Goal: Task Accomplishment & Management: Manage account settings

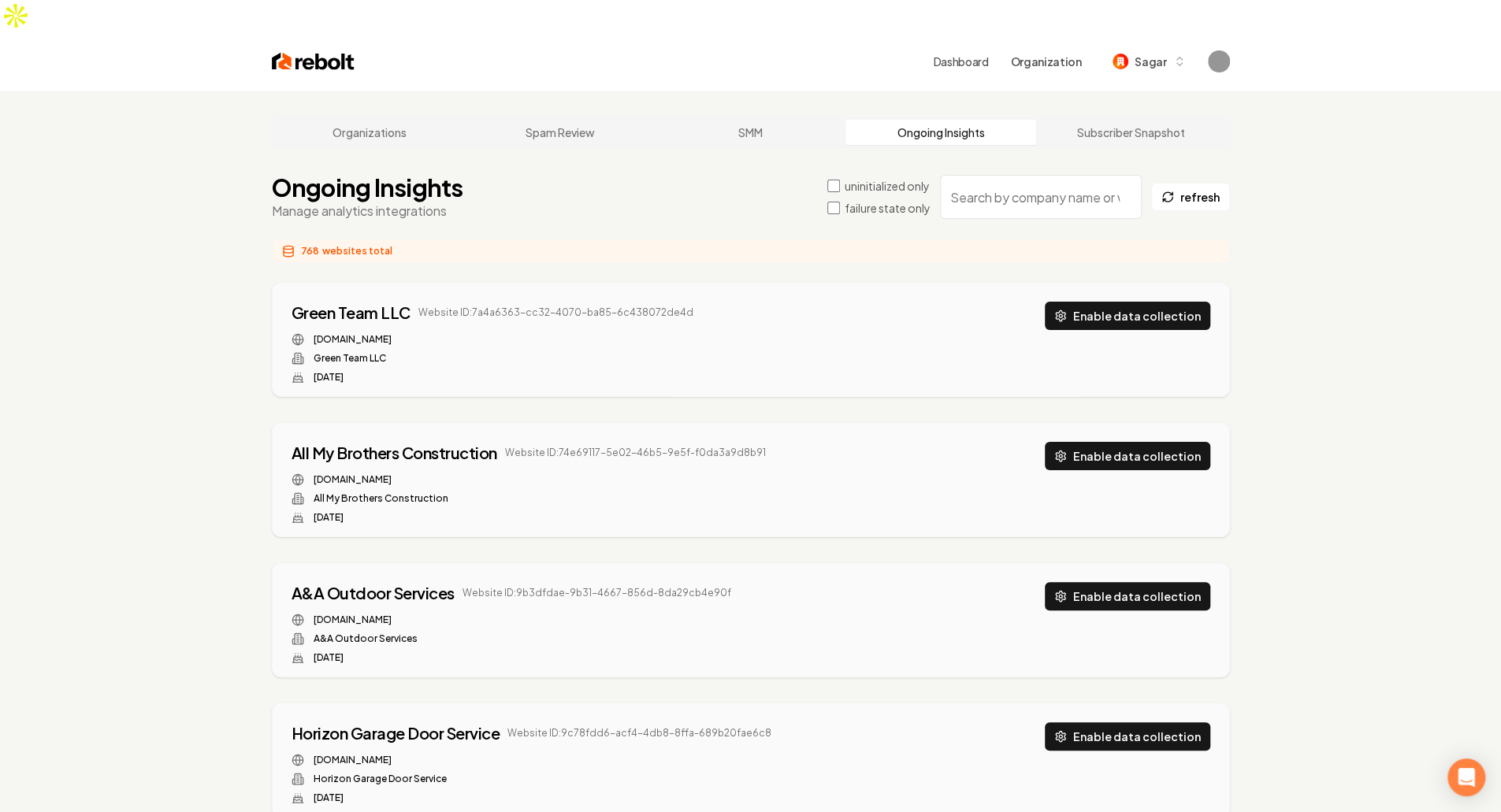
click at [857, 200] on label "failure state only" at bounding box center [888, 208] width 86 height 15
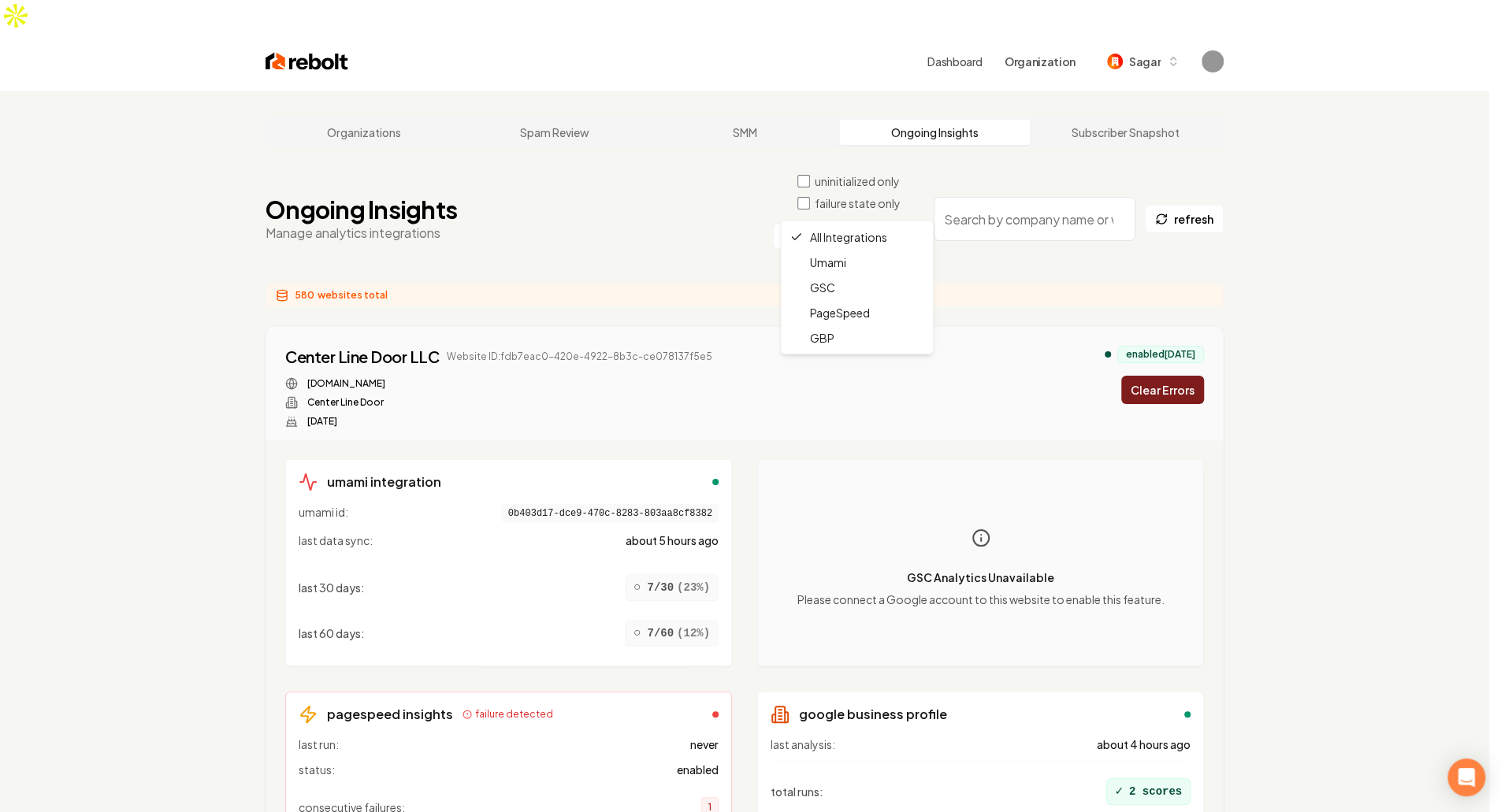
click at [844, 210] on html "Dashboard Organization Sagar Organizations Spam Review SMM Ongoing Insights Sub…" at bounding box center [750, 406] width 1501 height 812
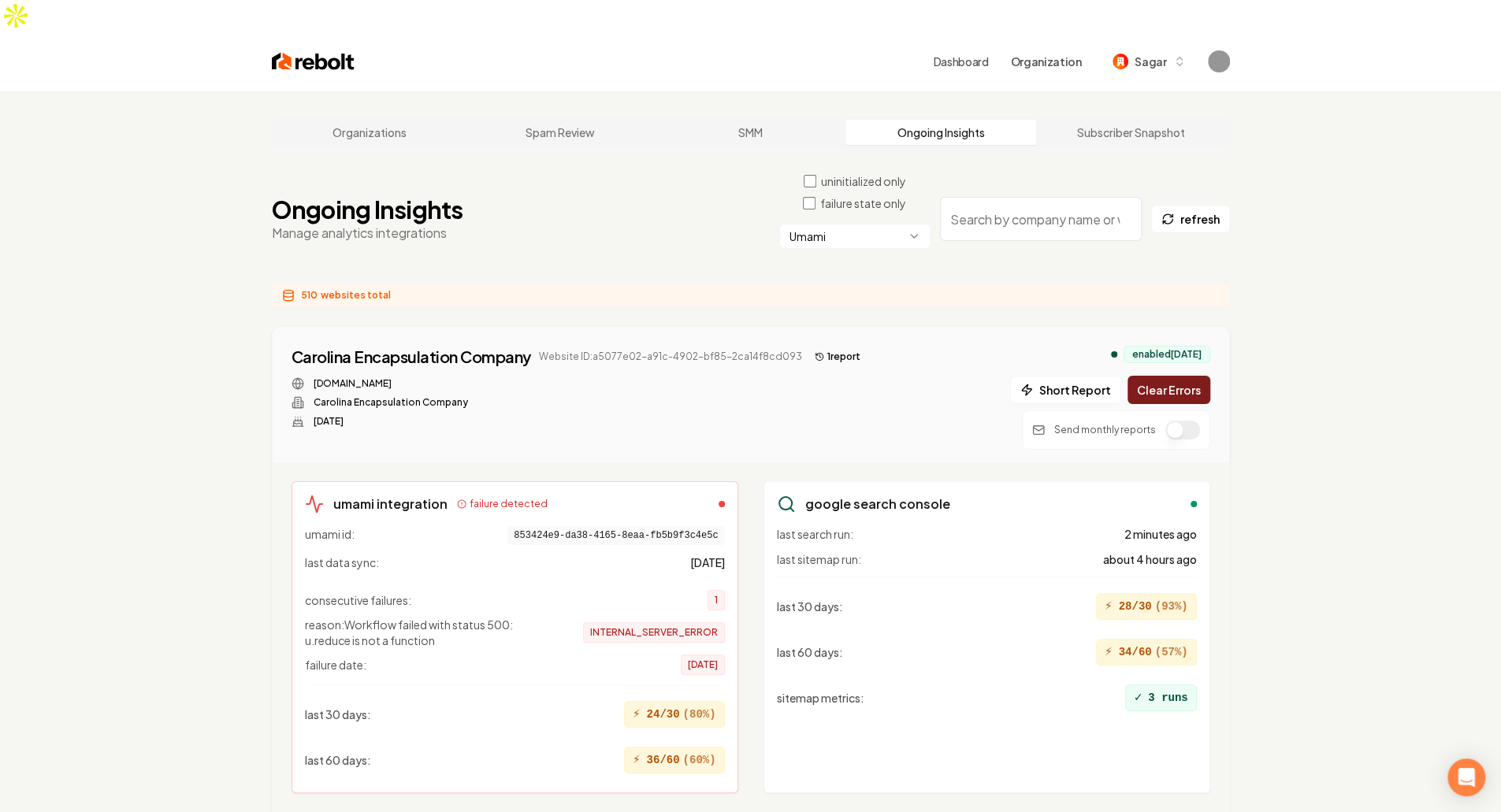
click at [1162, 376] on button "Clear Errors" at bounding box center [1169, 390] width 82 height 28
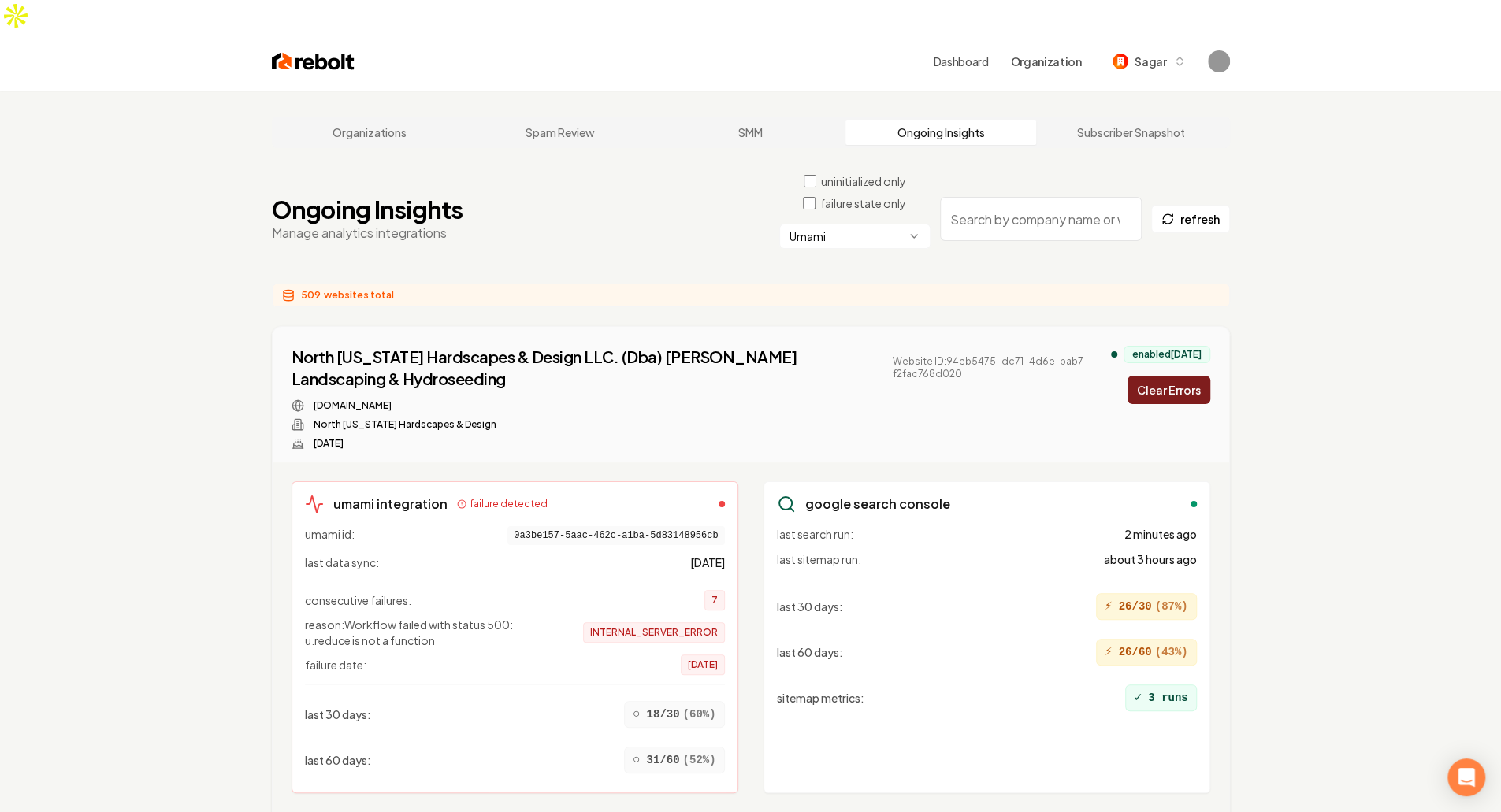
click at [1162, 376] on button "Clear Errors" at bounding box center [1169, 390] width 82 height 28
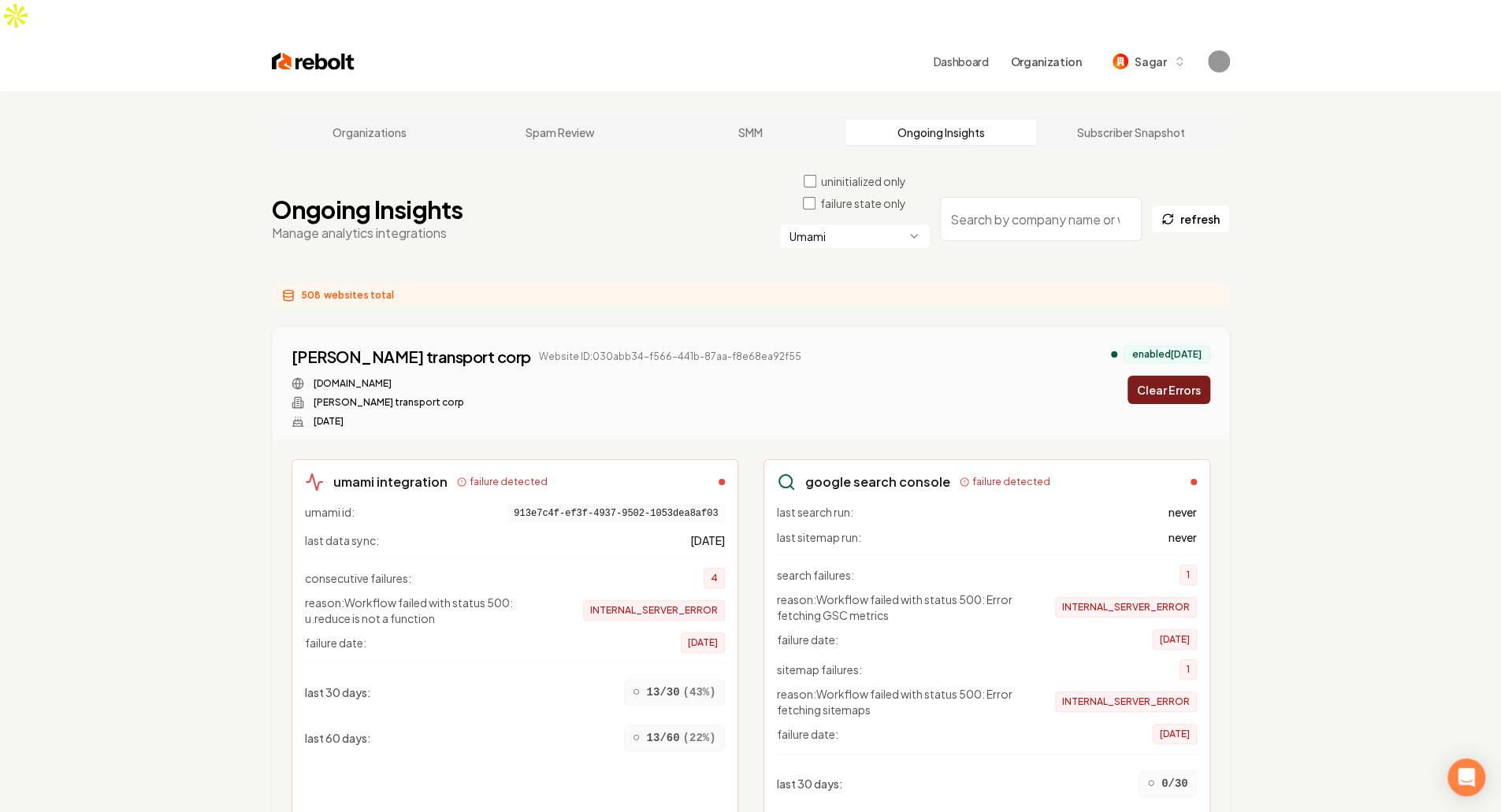
click at [1162, 376] on button "Clear Errors" at bounding box center [1169, 390] width 82 height 28
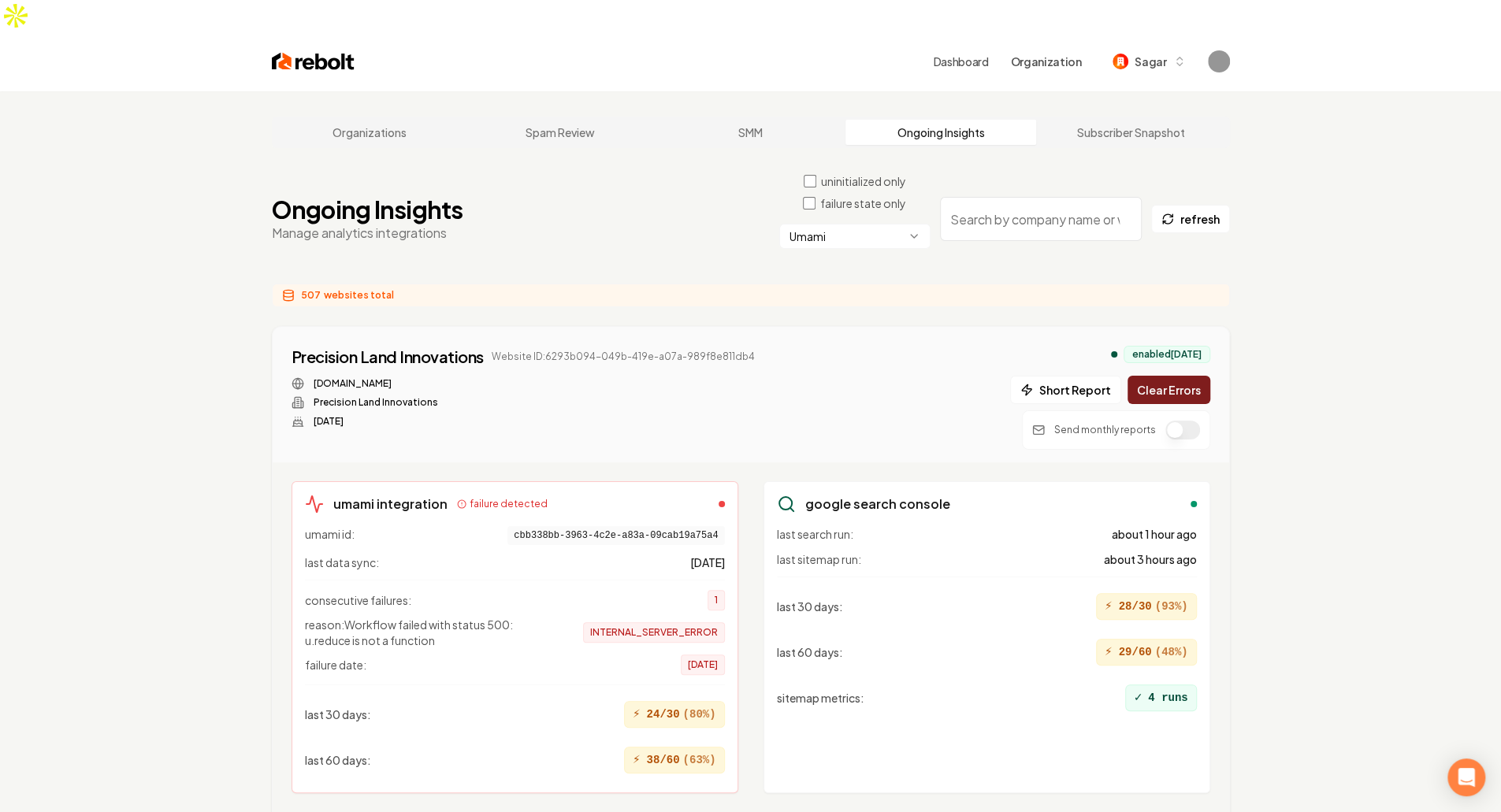
click at [1162, 376] on button "Clear Errors" at bounding box center [1169, 390] width 82 height 28
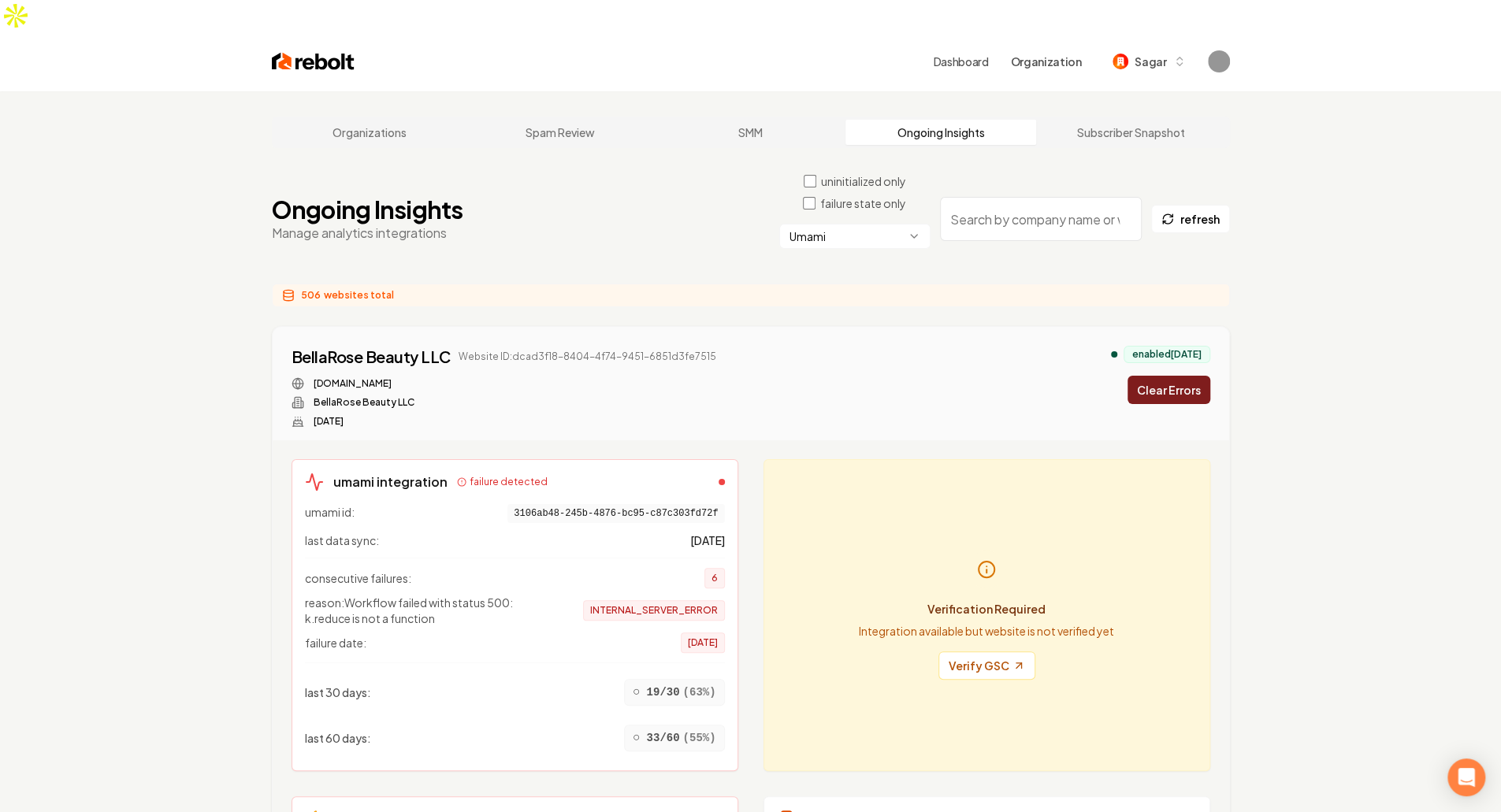
click at [1162, 376] on button "Clear Errors" at bounding box center [1169, 390] width 82 height 28
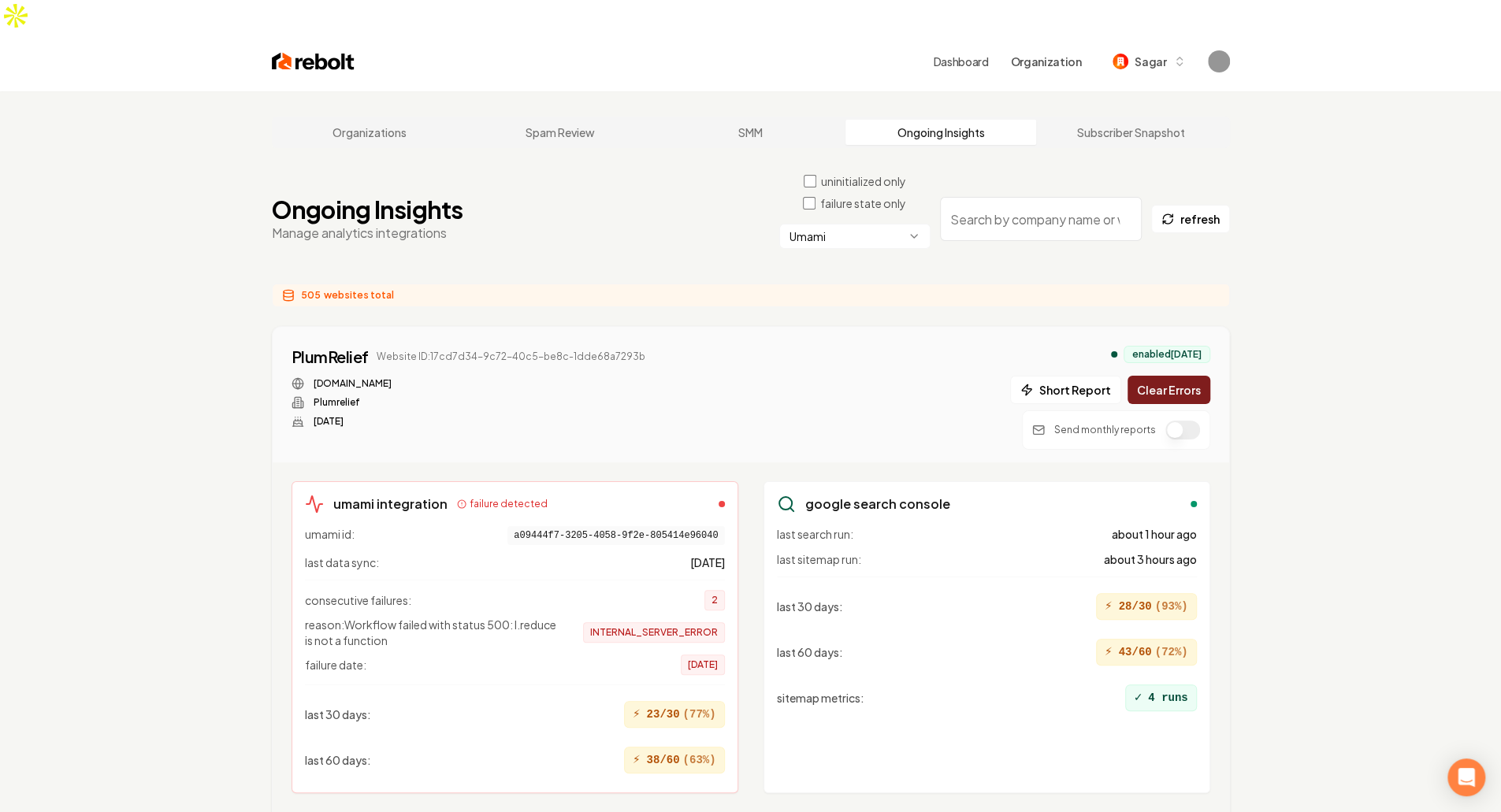
click at [1162, 376] on button "Clear Errors" at bounding box center [1169, 390] width 82 height 28
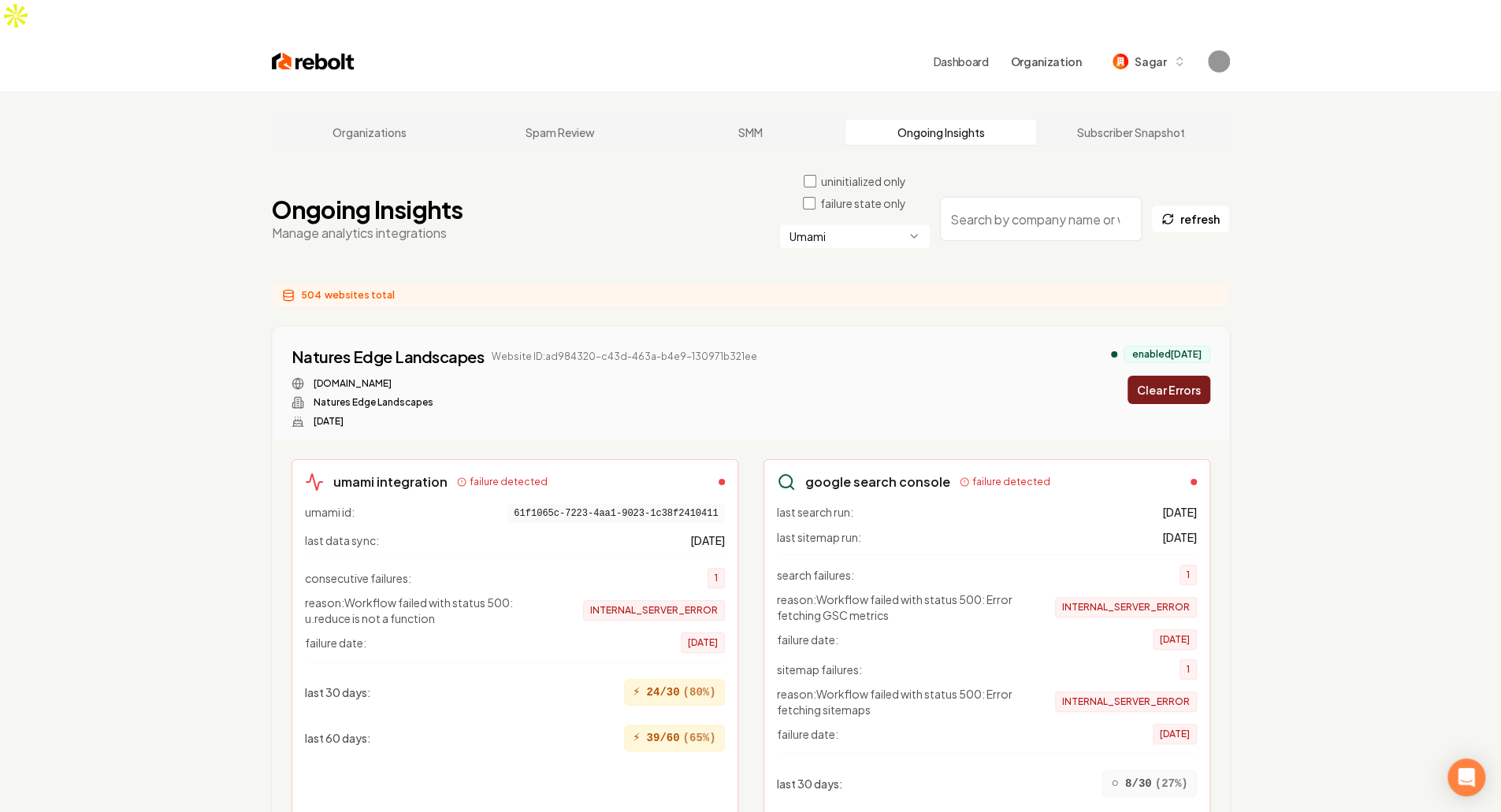
click at [1162, 376] on button "Clear Errors" at bounding box center [1169, 390] width 82 height 28
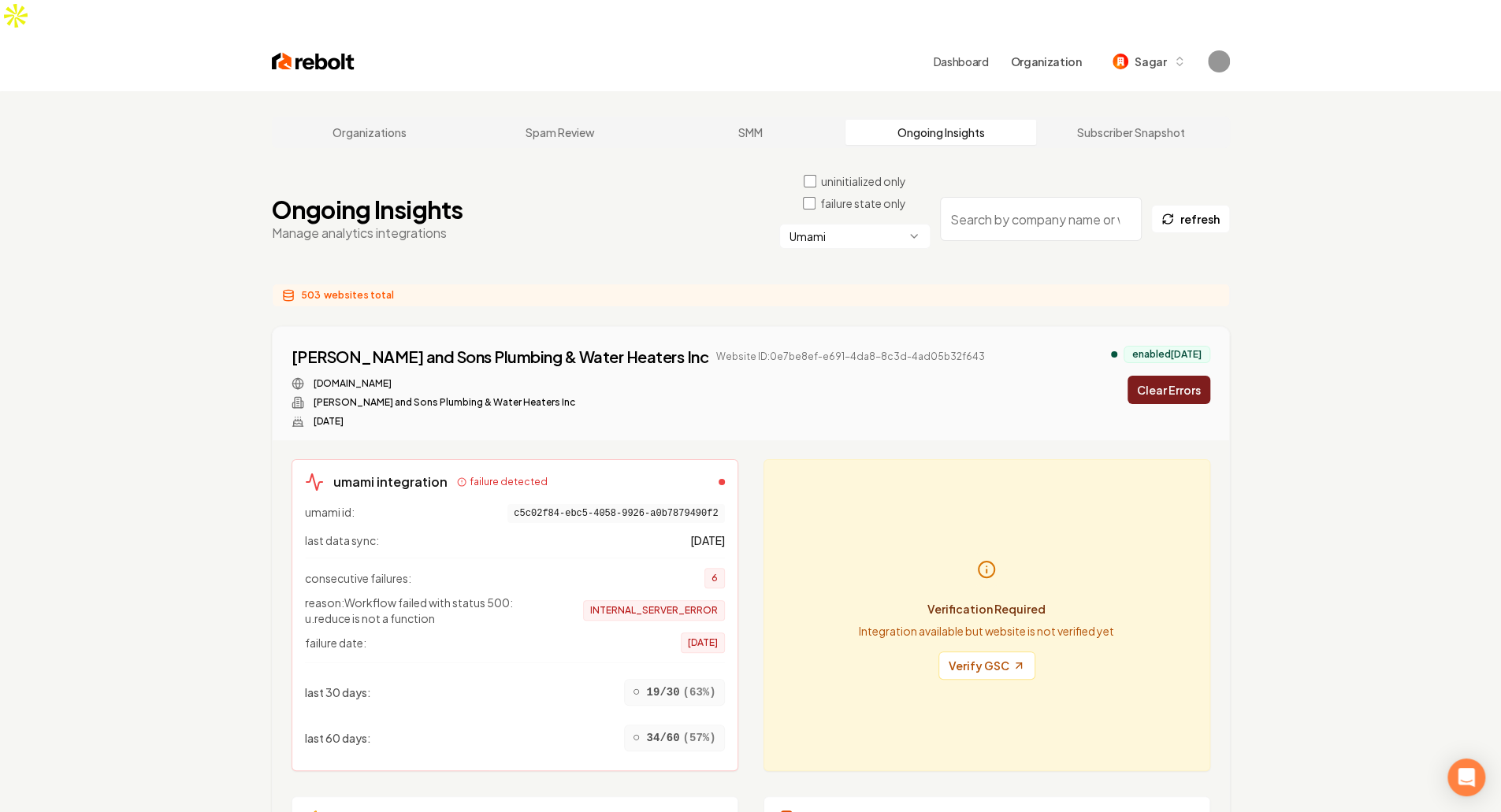
click at [1162, 376] on button "Clear Errors" at bounding box center [1169, 390] width 82 height 28
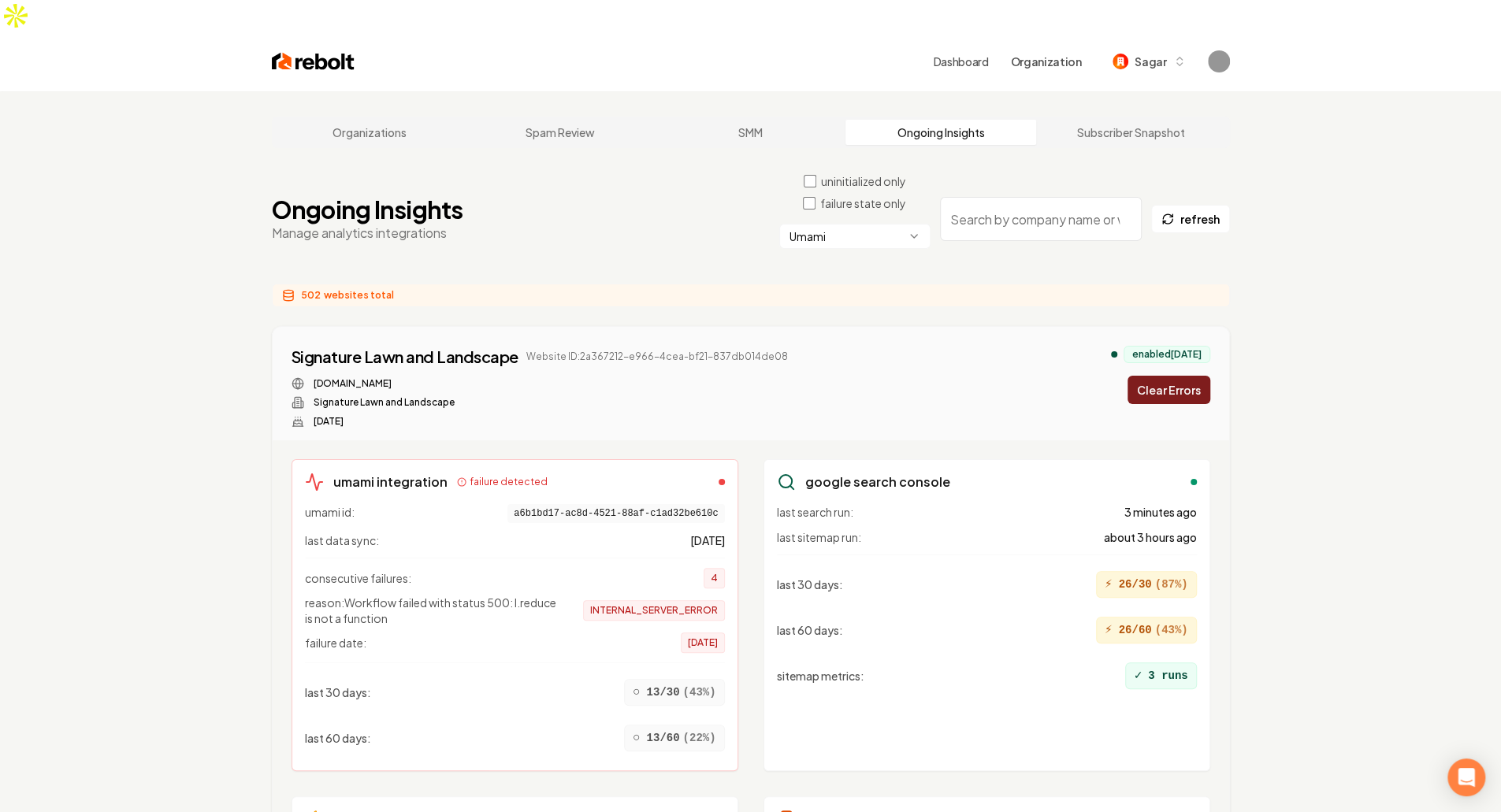
click at [1162, 376] on button "Clear Errors" at bounding box center [1169, 390] width 82 height 28
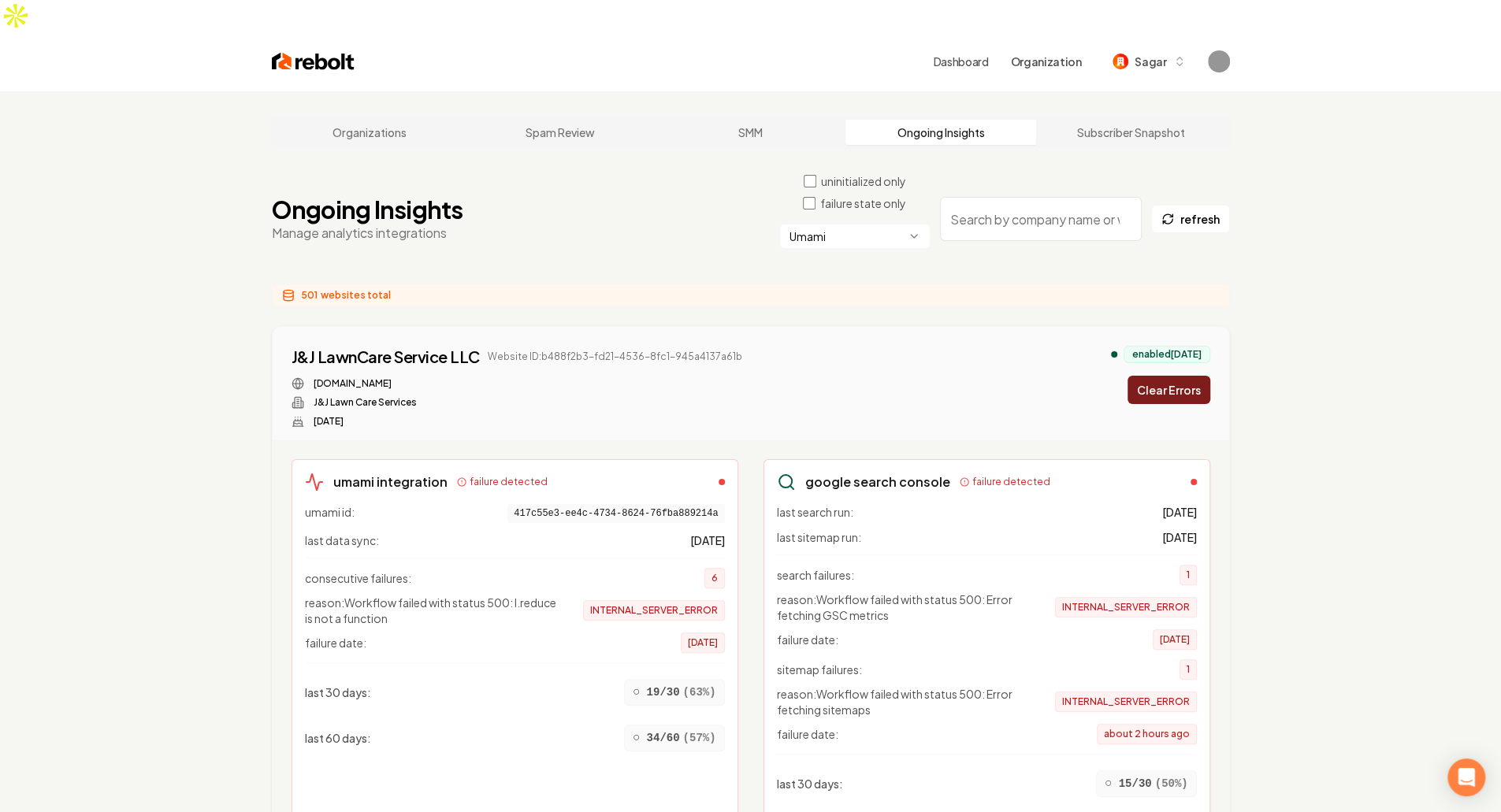
click at [1162, 376] on button "Clear Errors" at bounding box center [1169, 390] width 82 height 28
click at [765, 283] on div "500 websites total" at bounding box center [751, 295] width 958 height 24
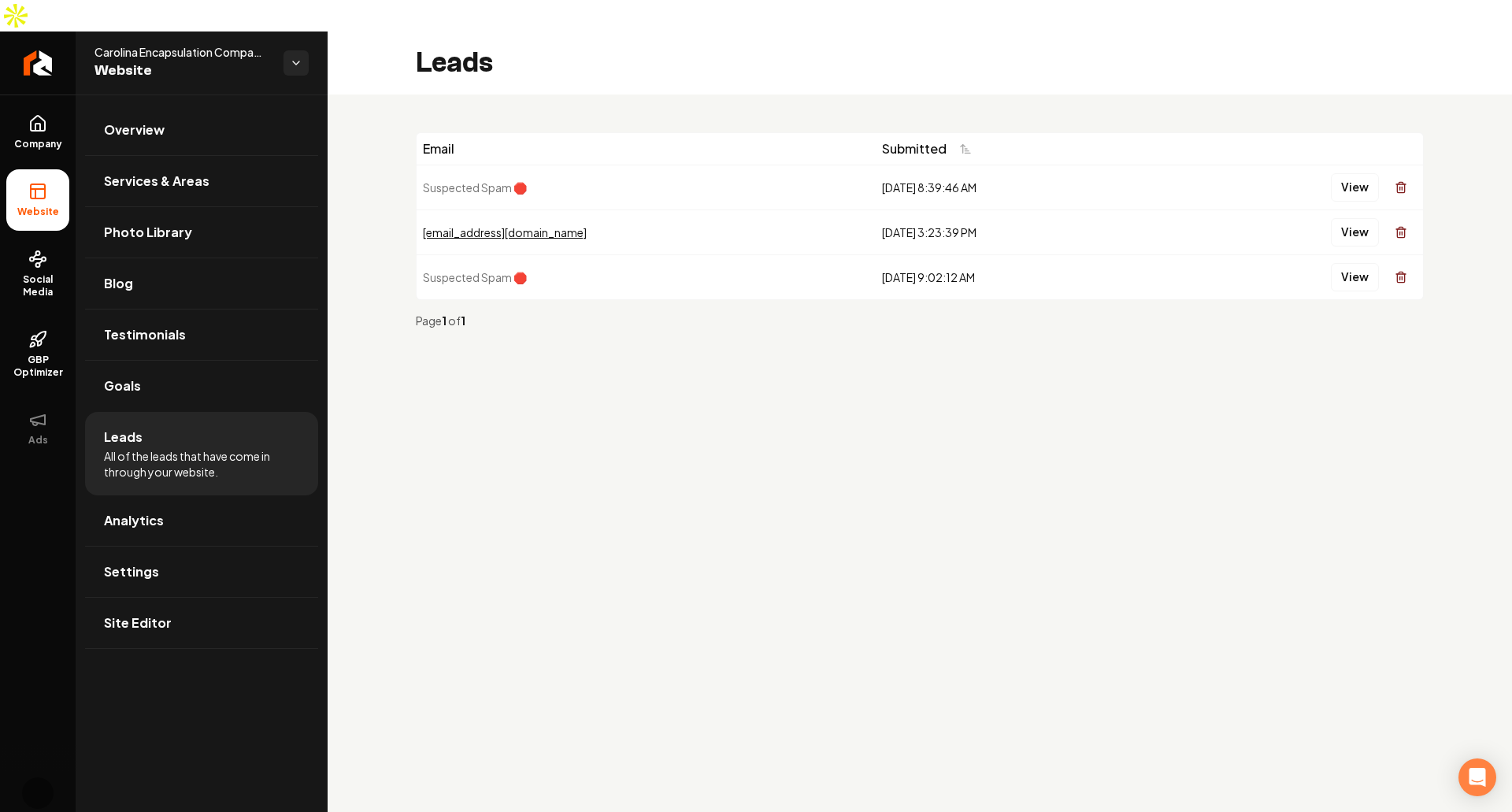
click at [561, 446] on main "Leads Email Submitted Suspected Spam 🛑 [DATE] 8:39:46 AM View [EMAIL_ADDRESS][D…" at bounding box center [920, 438] width 1184 height 812
click at [724, 451] on main "Leads Email Submitted Suspected Spam 🛑 8/20/2025, 8:39:46 AM View odog87@gmail.…" at bounding box center [920, 438] width 1184 height 812
click at [196, 115] on link "Overview" at bounding box center [202, 130] width 233 height 51
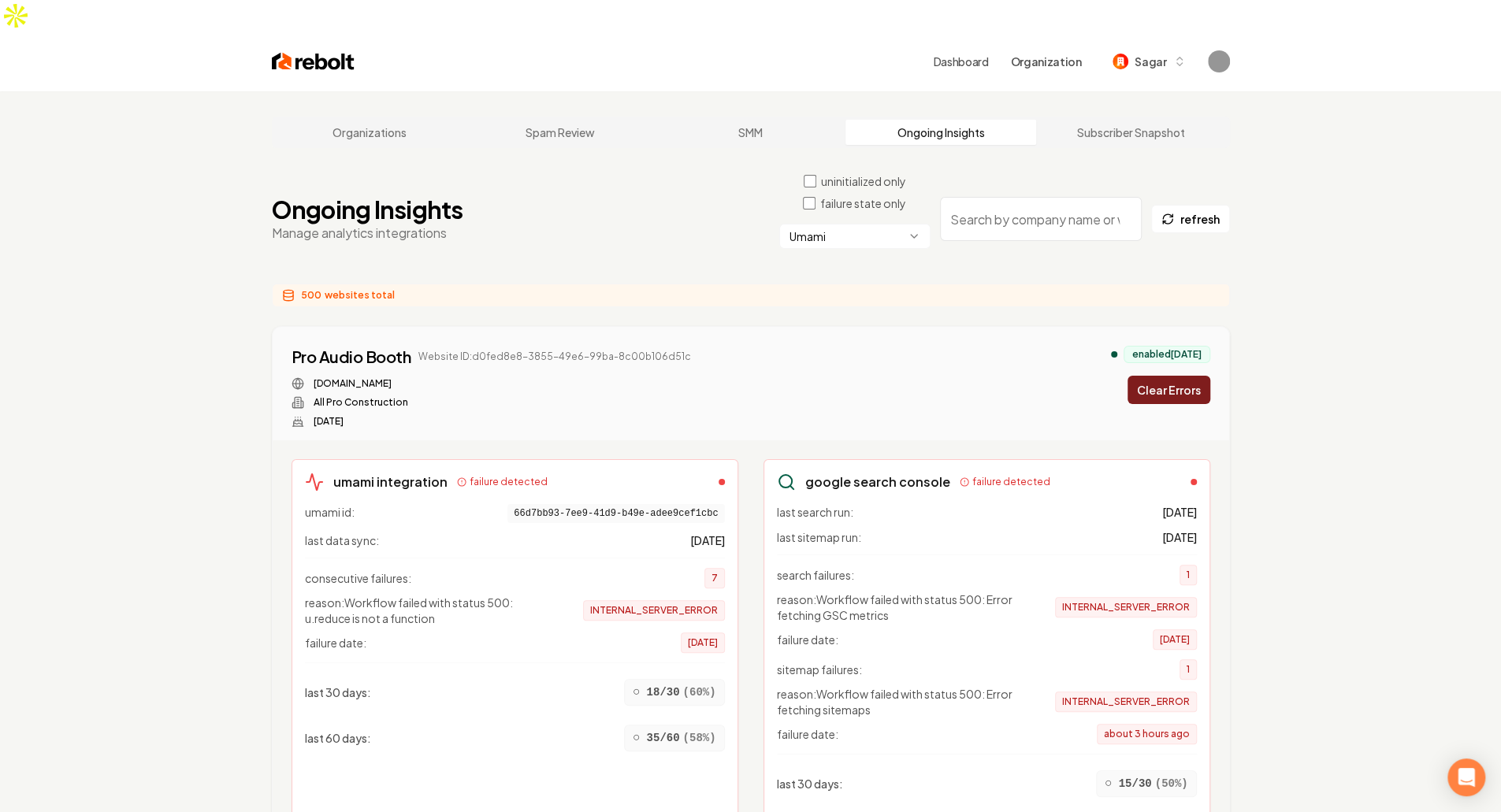
scroll to position [3, 0]
click at [1176, 373] on button "Clear Errors" at bounding box center [1169, 387] width 82 height 28
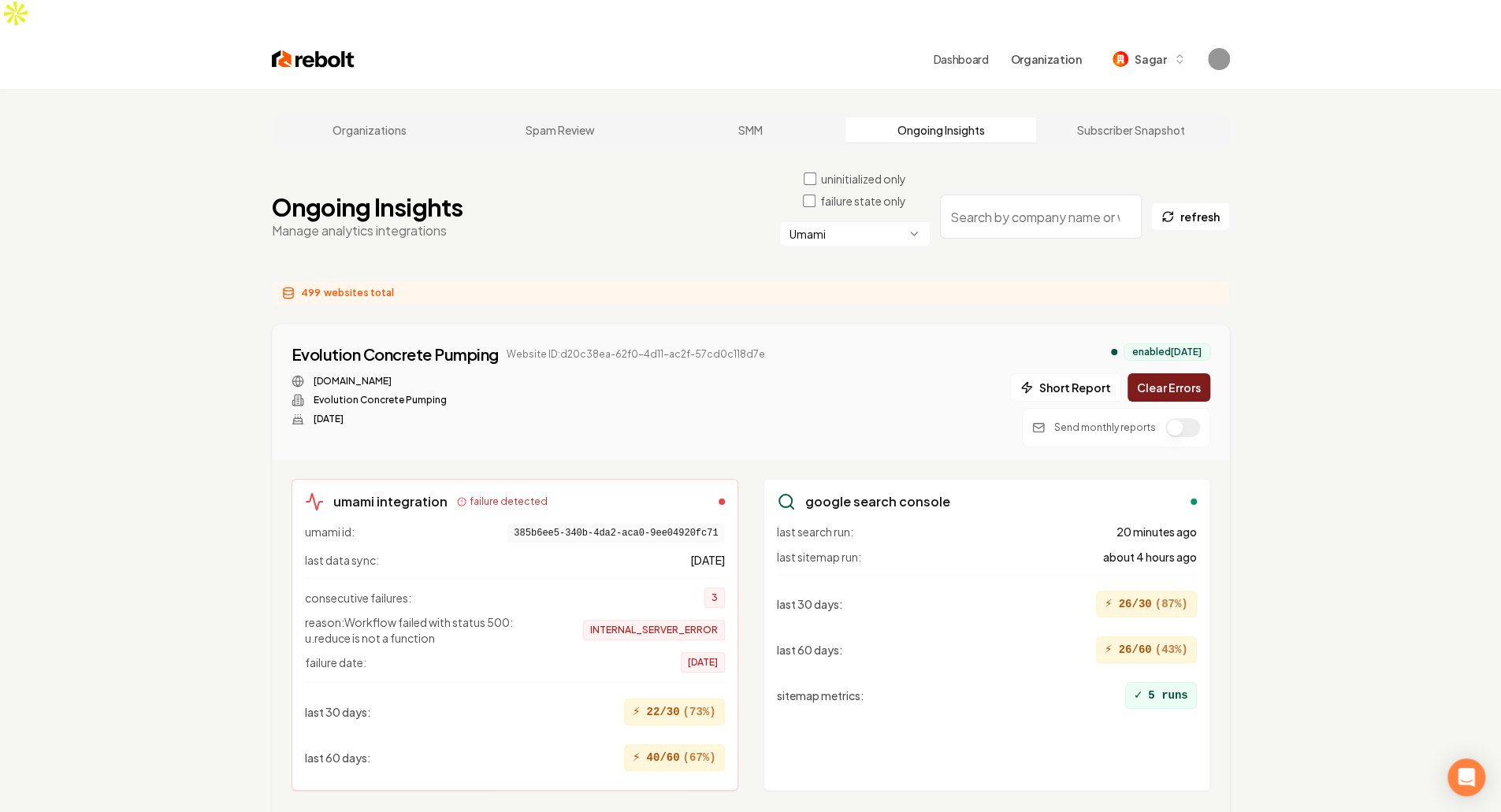
click at [1176, 373] on button "Clear Errors" at bounding box center [1169, 387] width 82 height 28
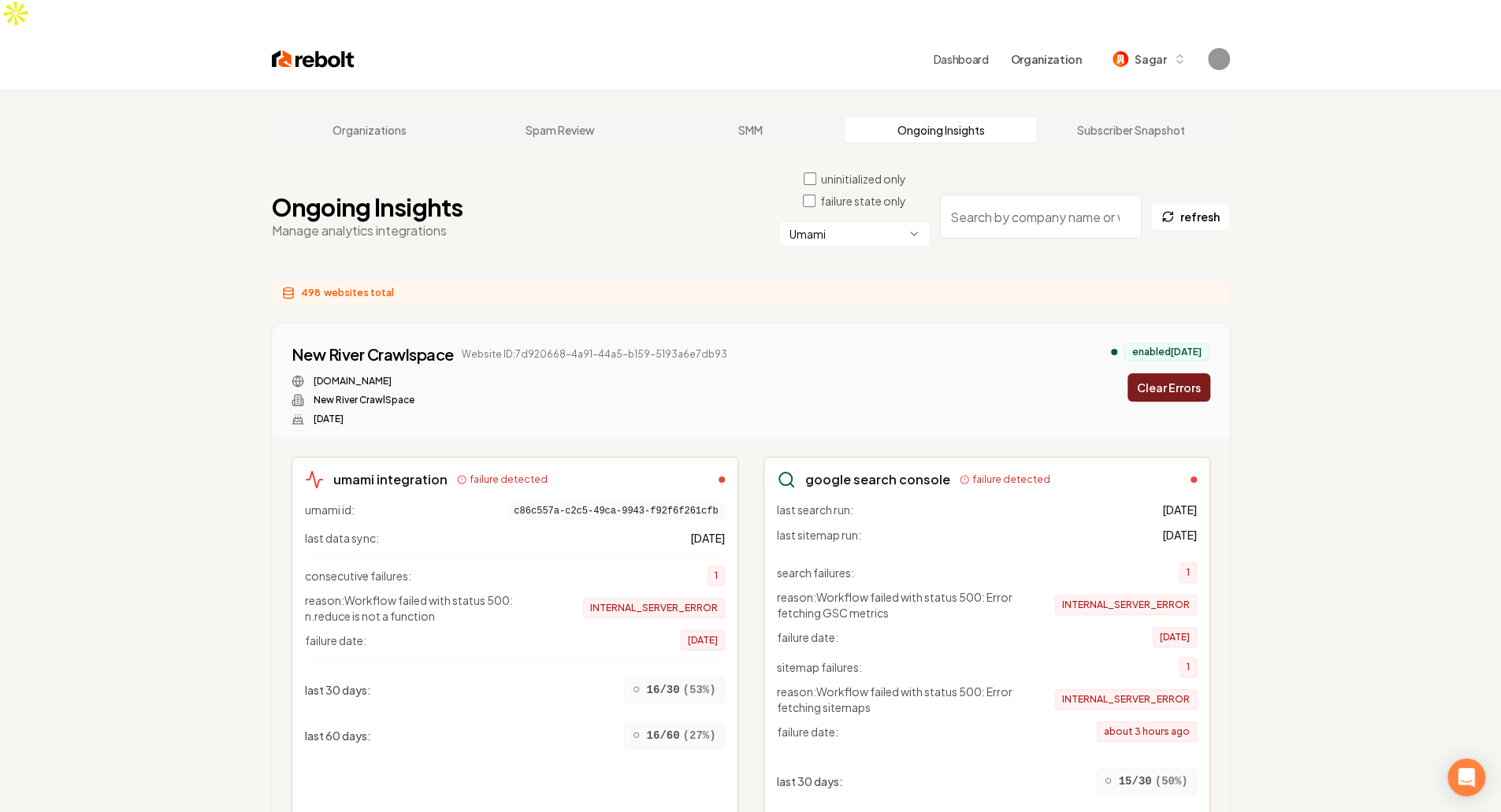
click at [1176, 373] on button "Clear Errors" at bounding box center [1169, 387] width 82 height 28
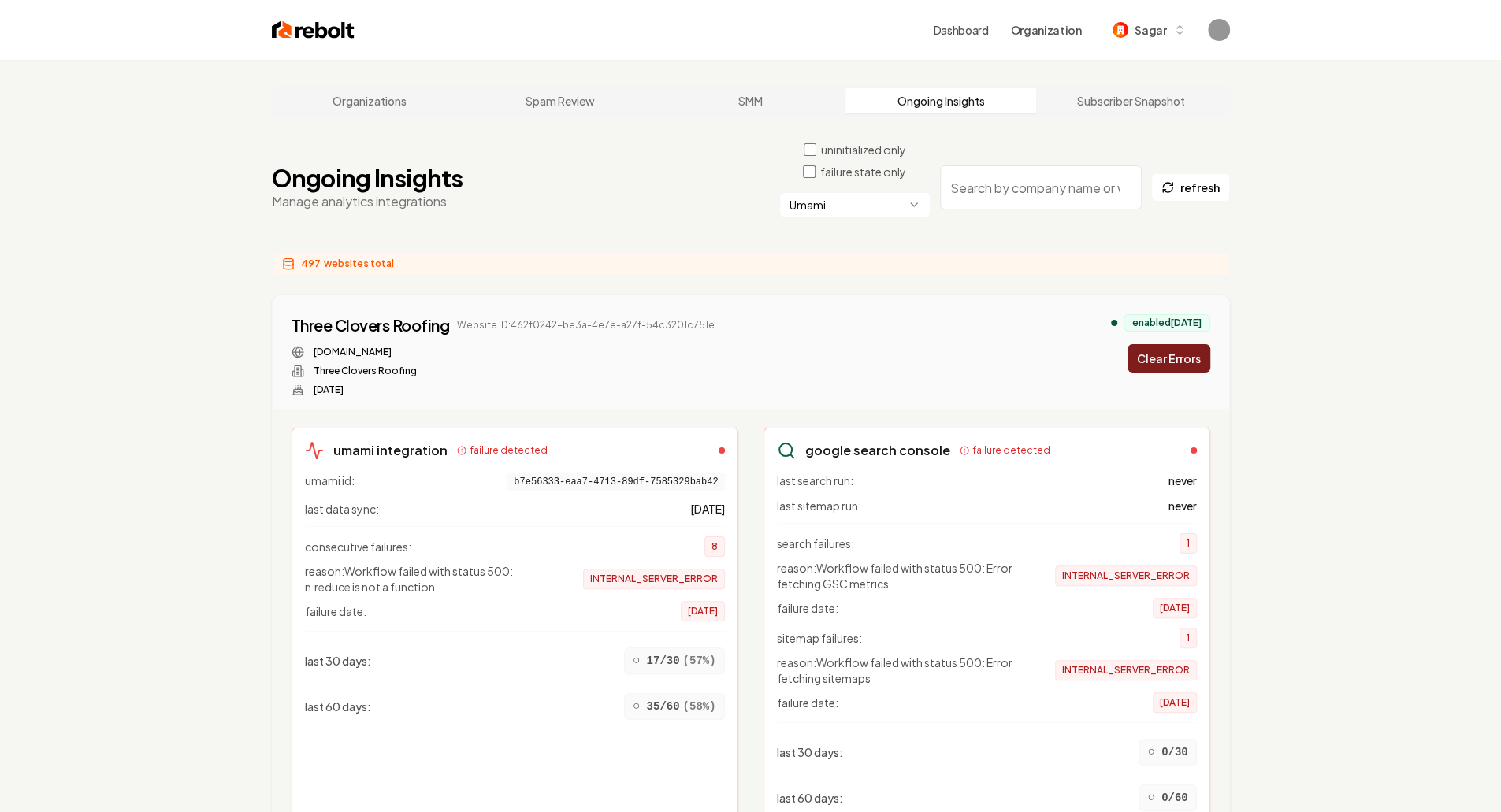
click at [1067, 185] on input "search" at bounding box center [1041, 187] width 202 height 44
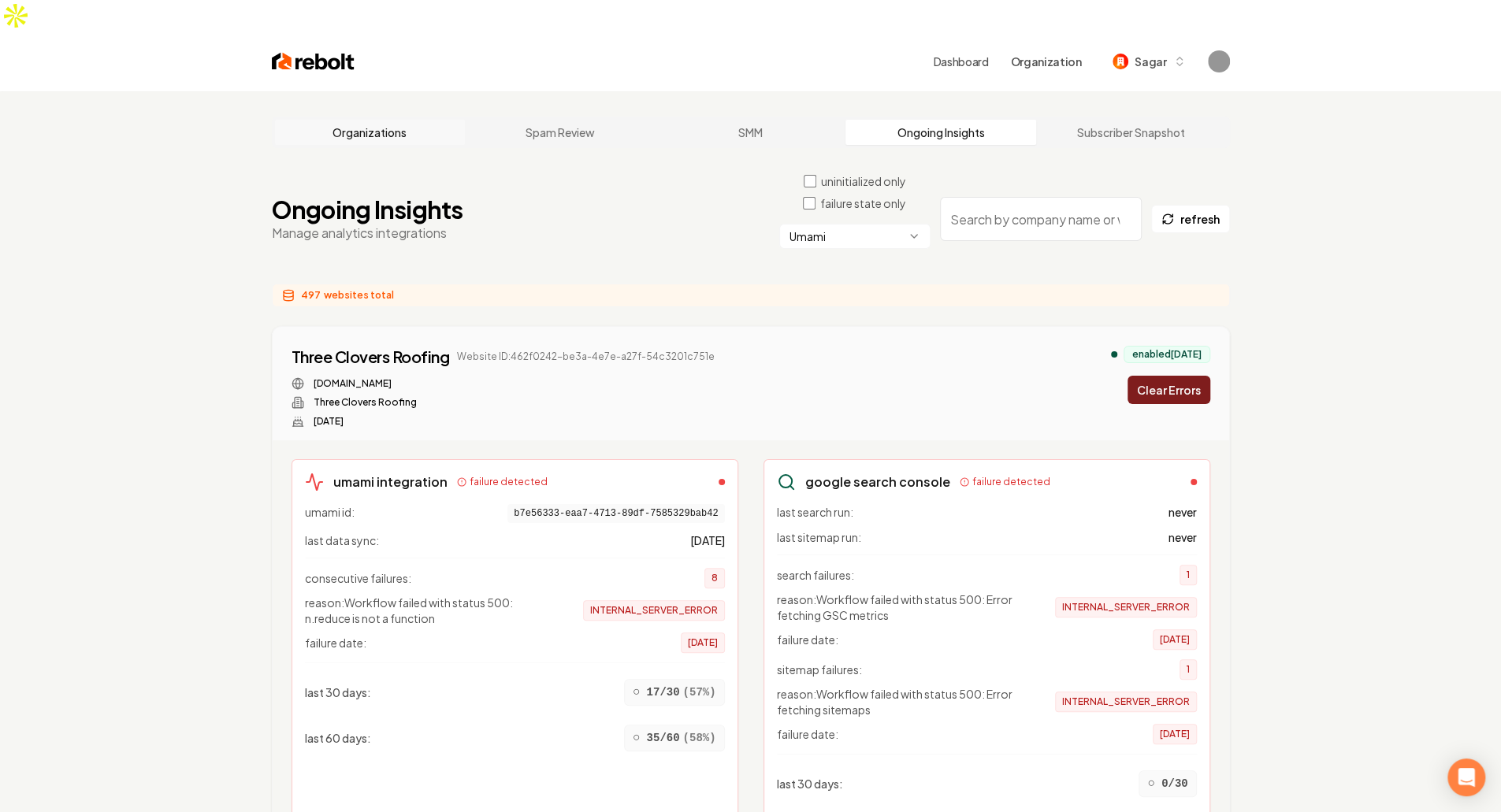
click at [374, 120] on link "Organizations" at bounding box center [370, 132] width 191 height 25
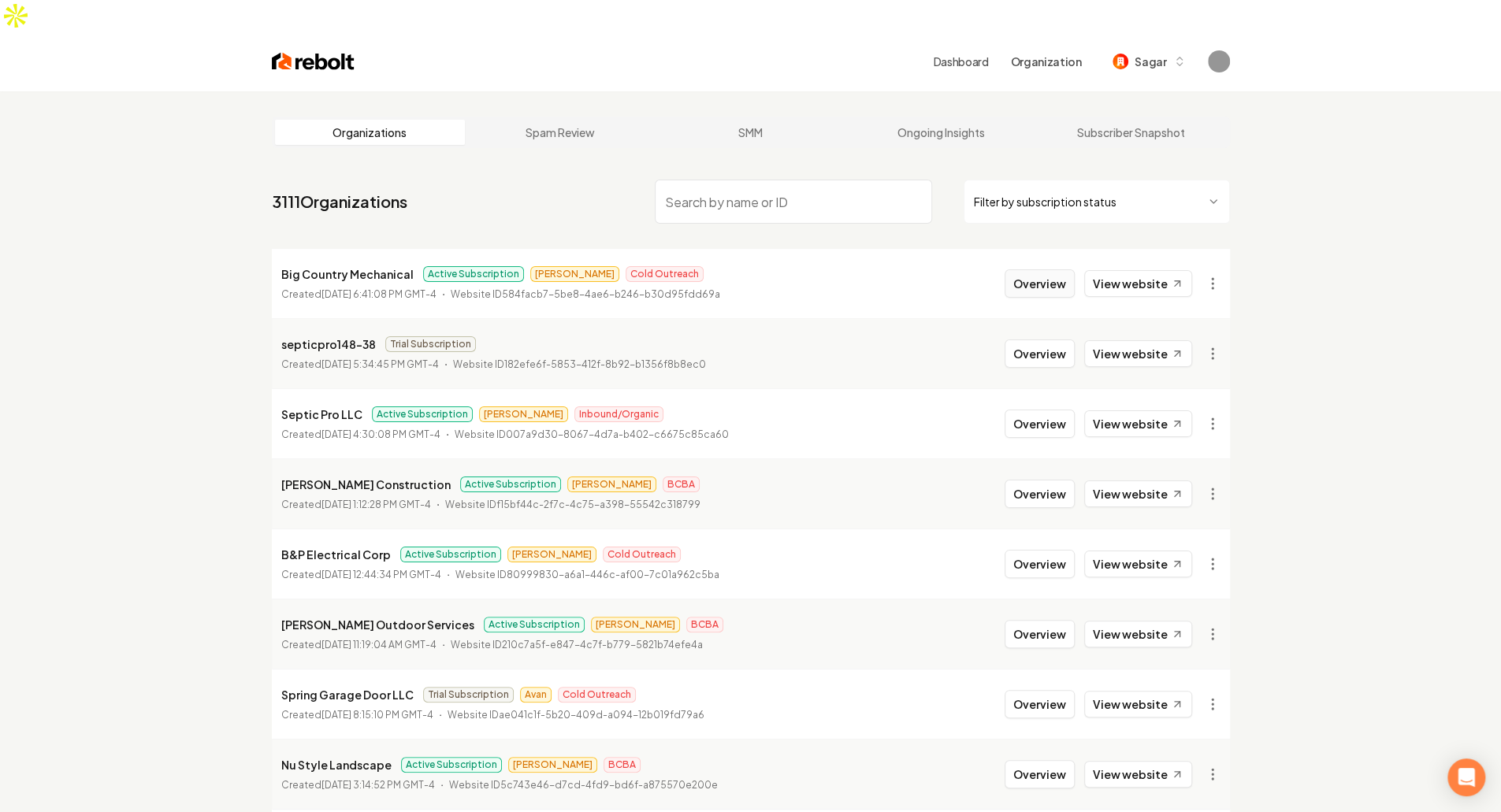
click at [1030, 270] on button "Overview" at bounding box center [1040, 283] width 70 height 28
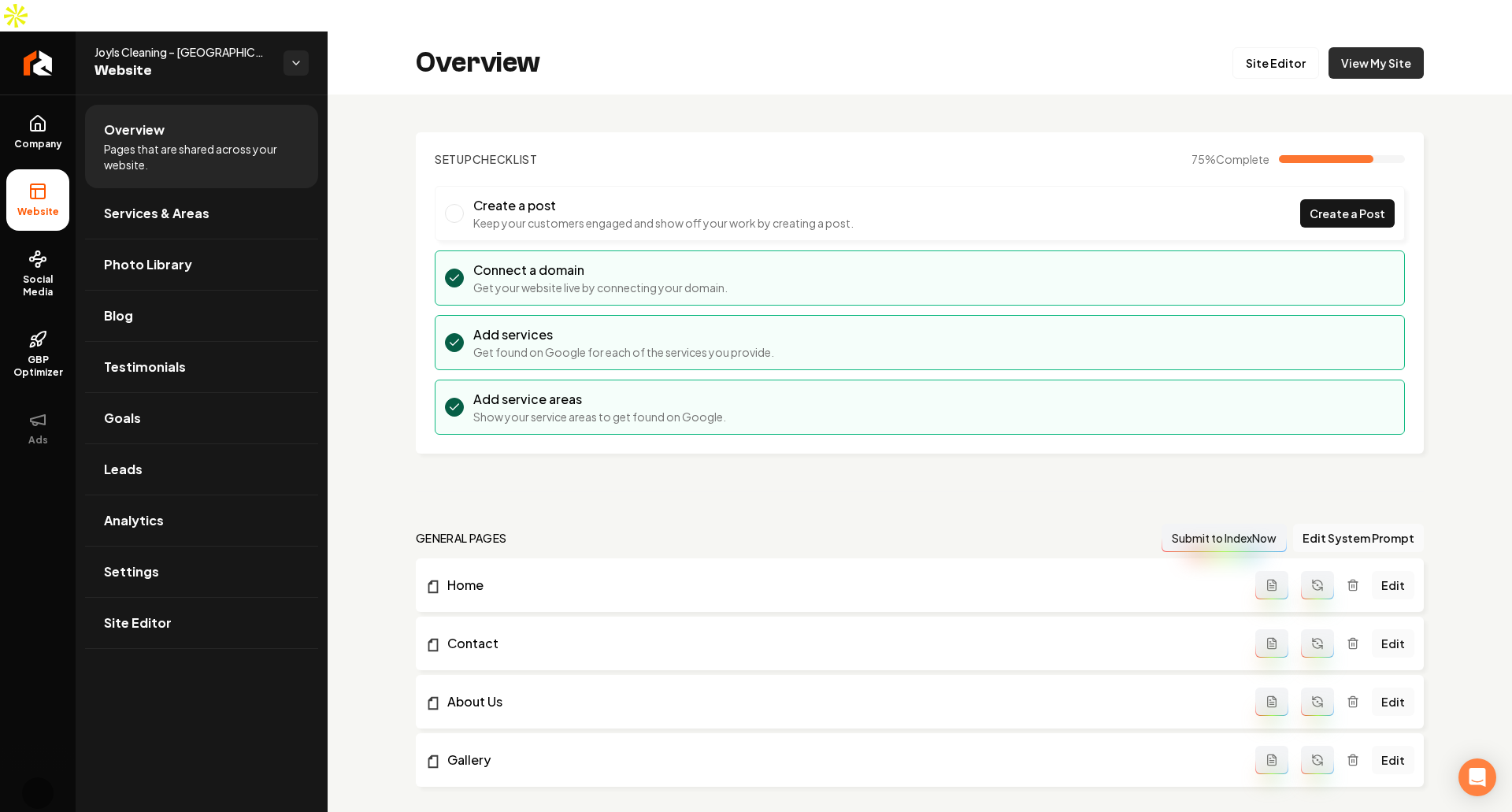
click at [1404, 47] on link "View My Site" at bounding box center [1376, 63] width 95 height 32
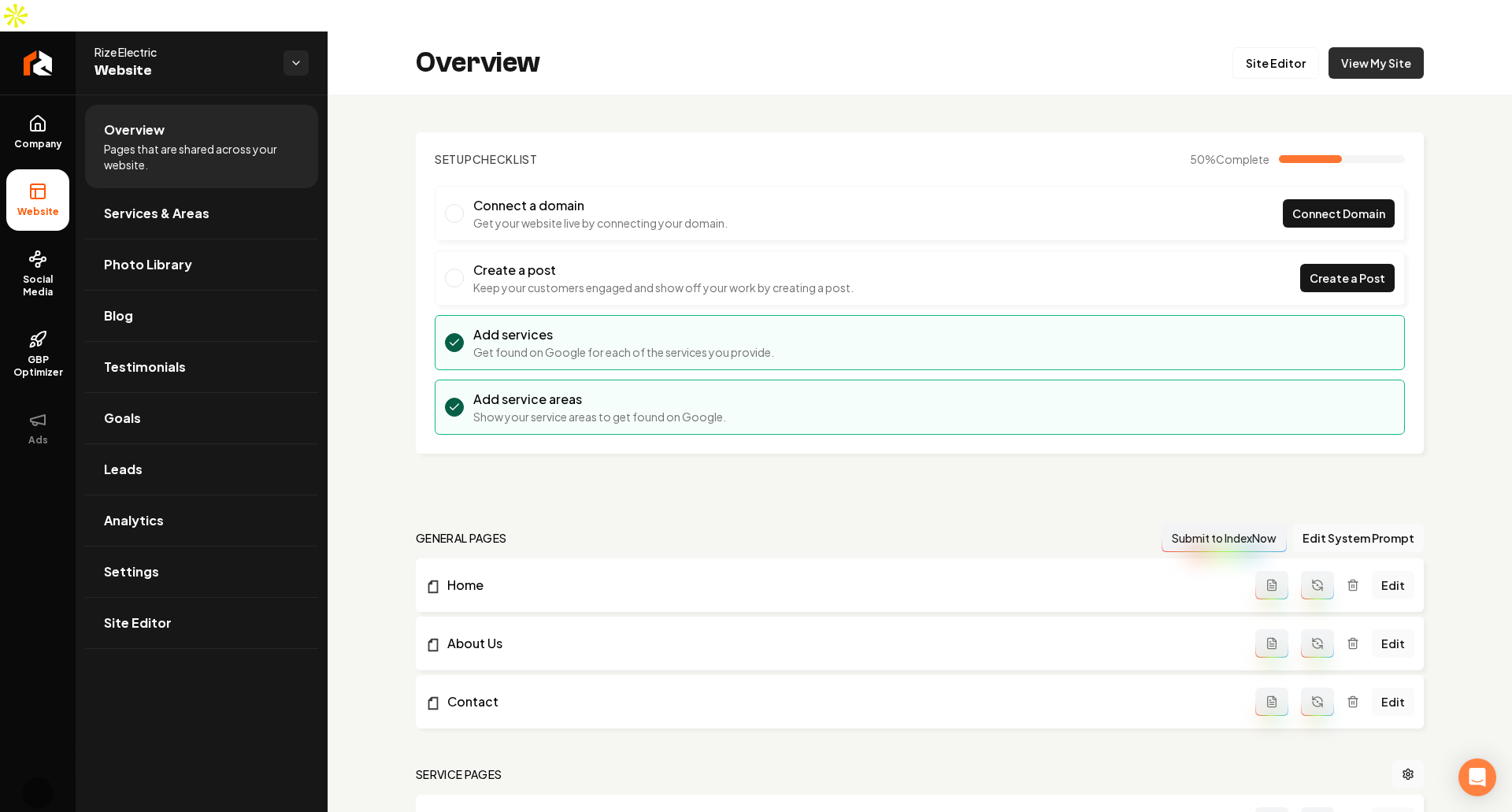
click at [1388, 47] on link "View My Site" at bounding box center [1376, 63] width 95 height 32
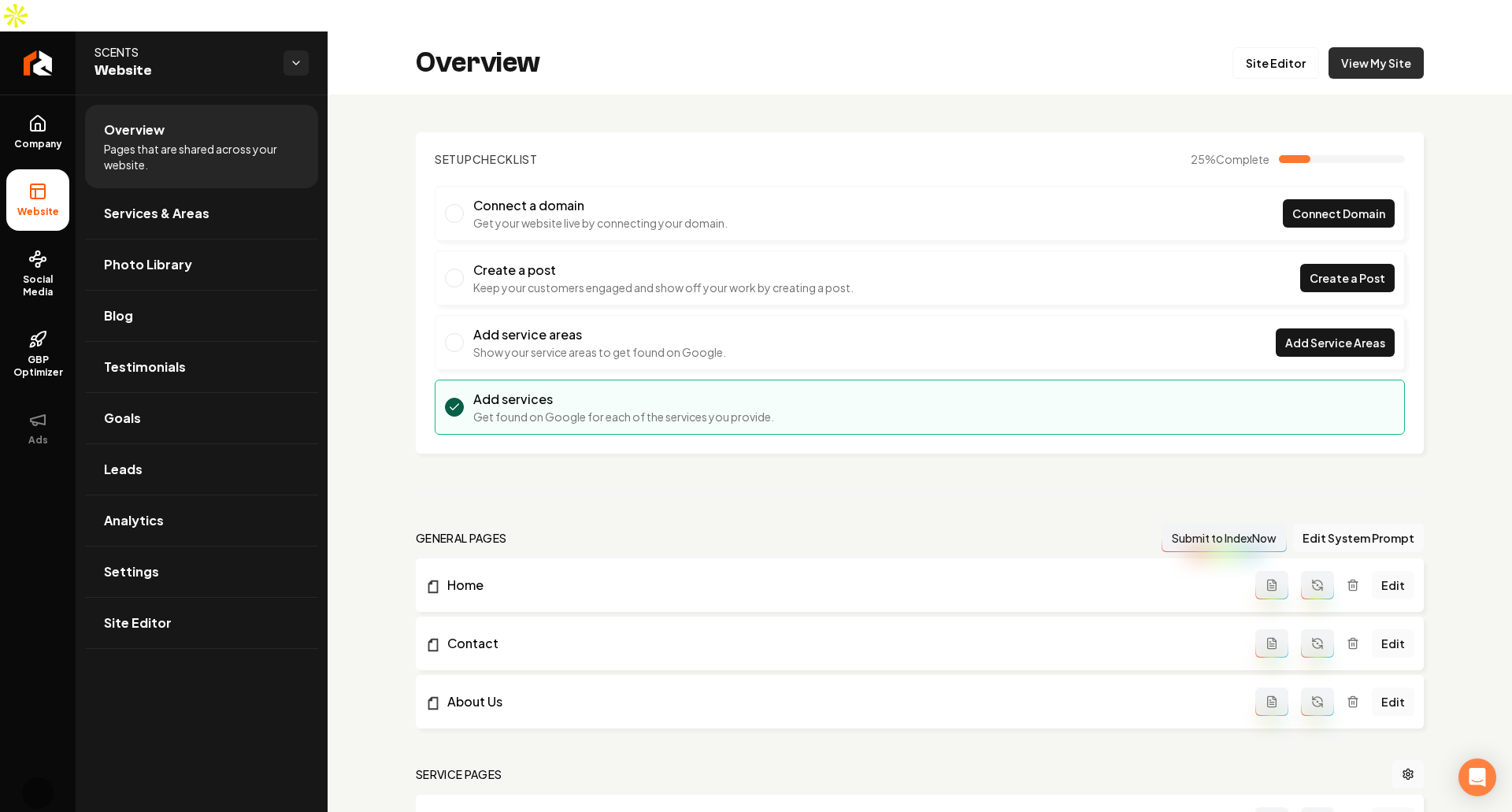
click at [1391, 47] on link "View My Site" at bounding box center [1376, 63] width 95 height 32
